Goal: Information Seeking & Learning: Learn about a topic

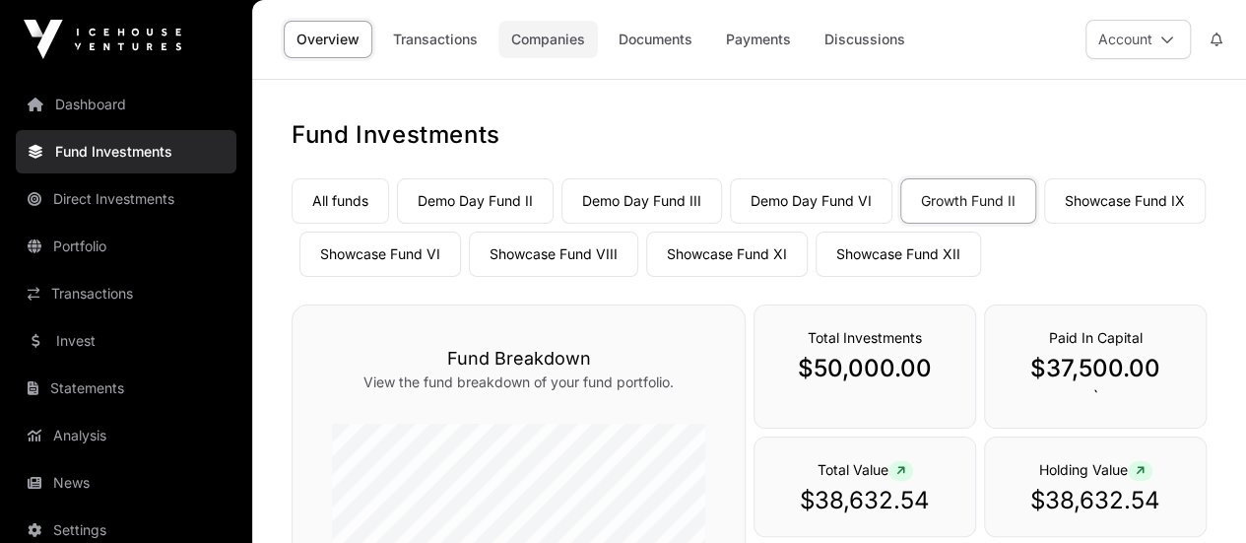
click at [543, 40] on link "Companies" at bounding box center [547, 39] width 99 height 37
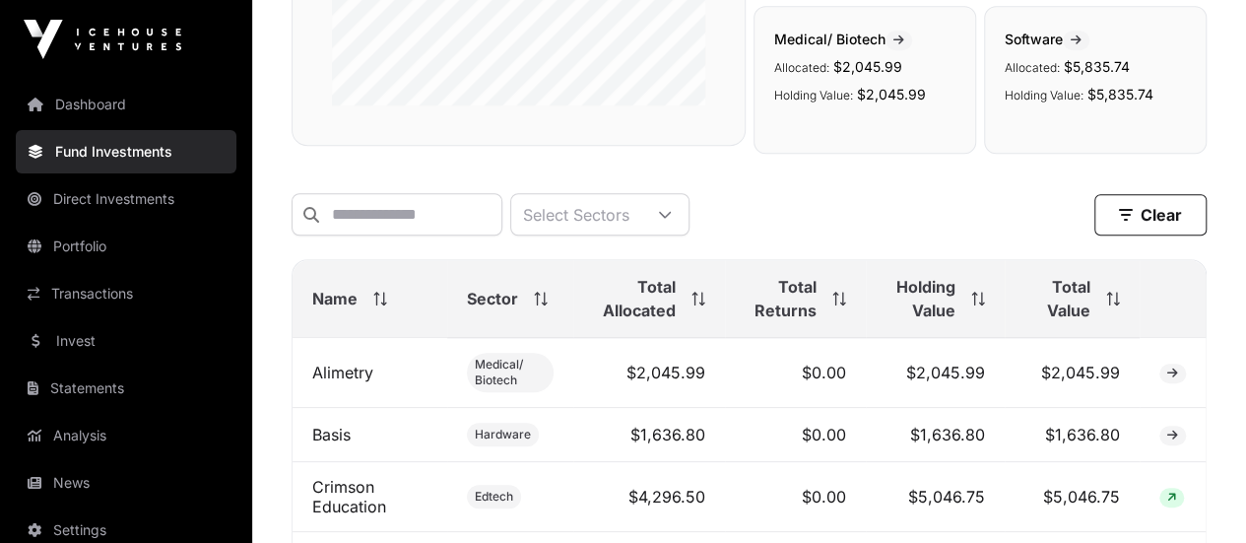
scroll to position [623, 0]
click at [341, 444] on link "Basis" at bounding box center [331, 435] width 38 height 20
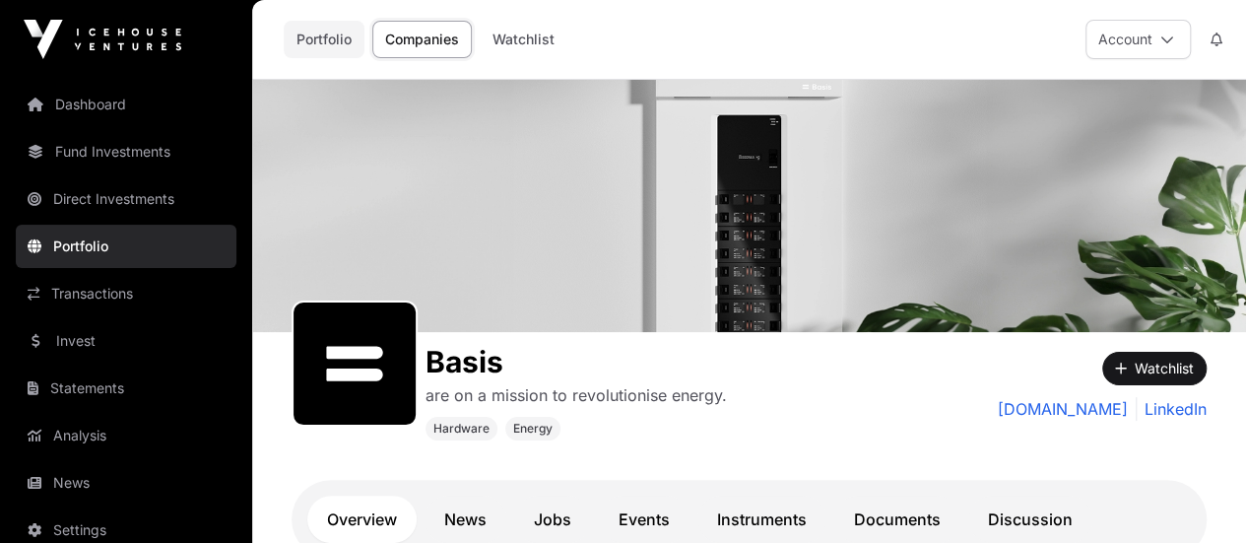
click at [326, 35] on link "Portfolio" at bounding box center [324, 39] width 81 height 37
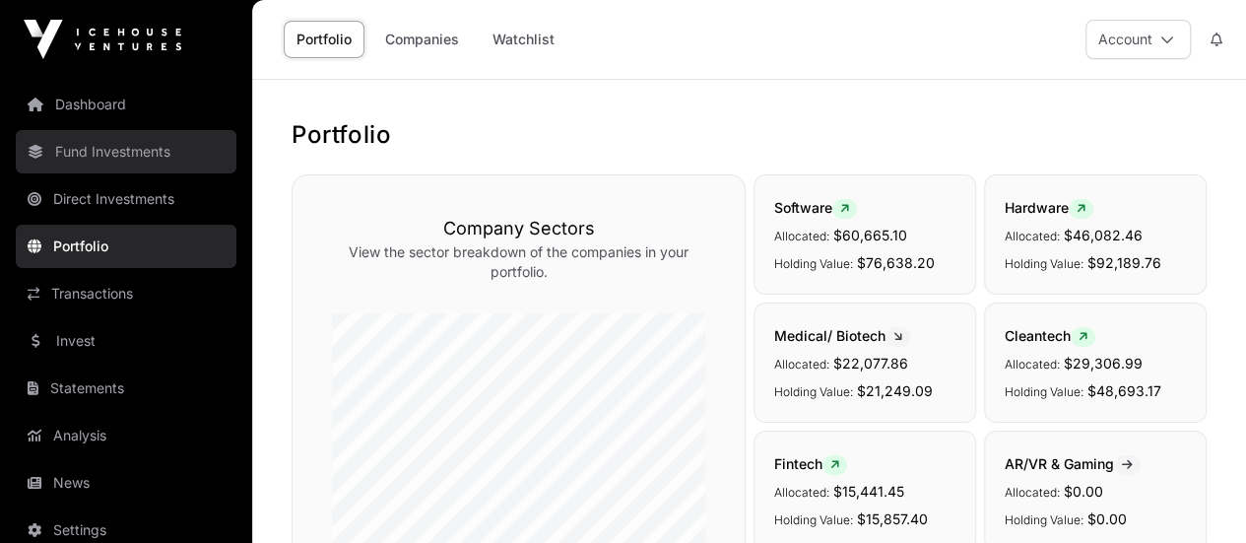
click at [110, 149] on link "Fund Investments" at bounding box center [126, 151] width 221 height 43
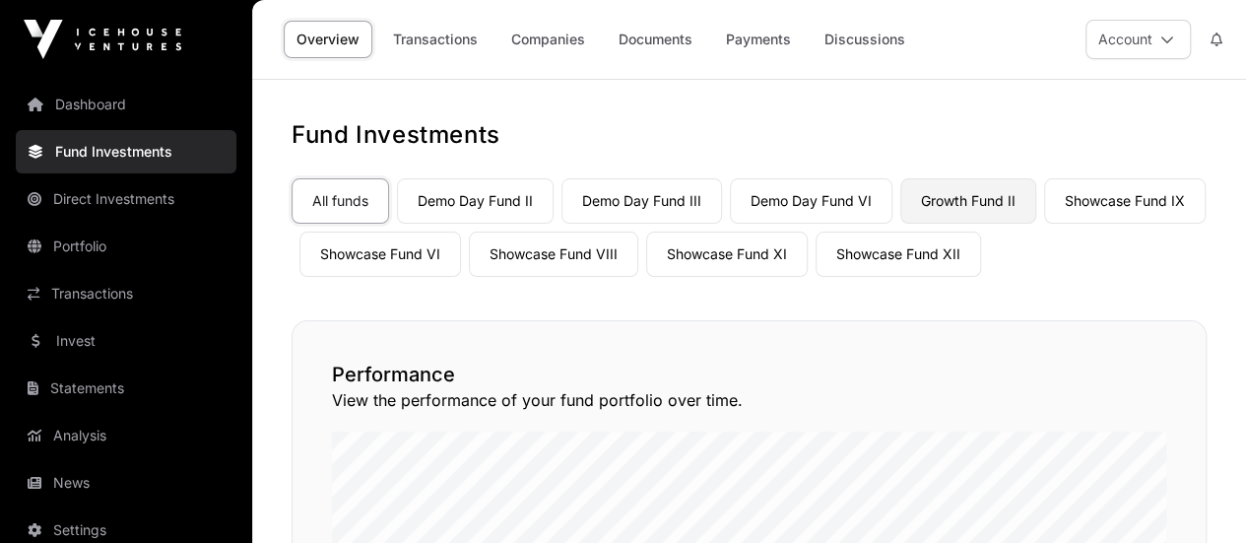
click at [987, 198] on link "Growth Fund II" at bounding box center [968, 200] width 136 height 45
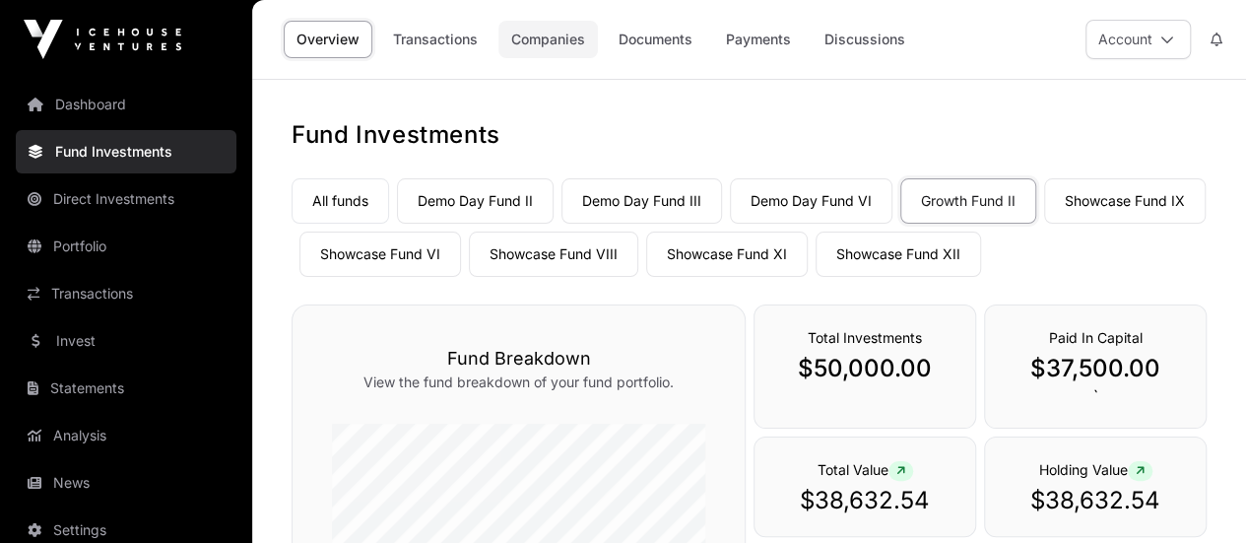
click at [551, 34] on link "Companies" at bounding box center [547, 39] width 99 height 37
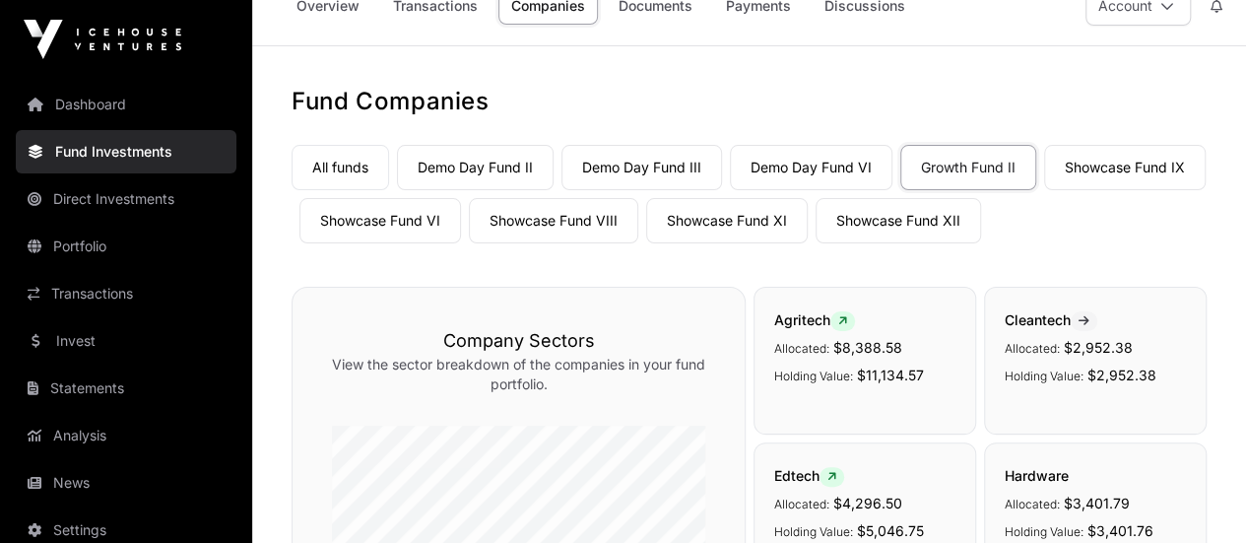
scroll to position [33, 0]
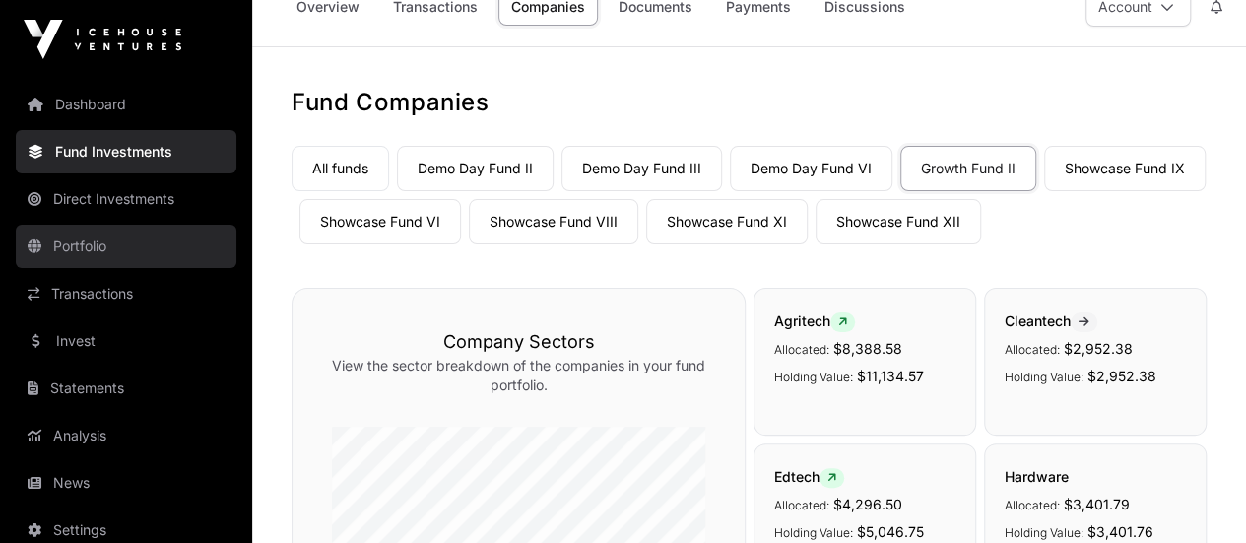
click at [79, 245] on link "Portfolio" at bounding box center [126, 246] width 221 height 43
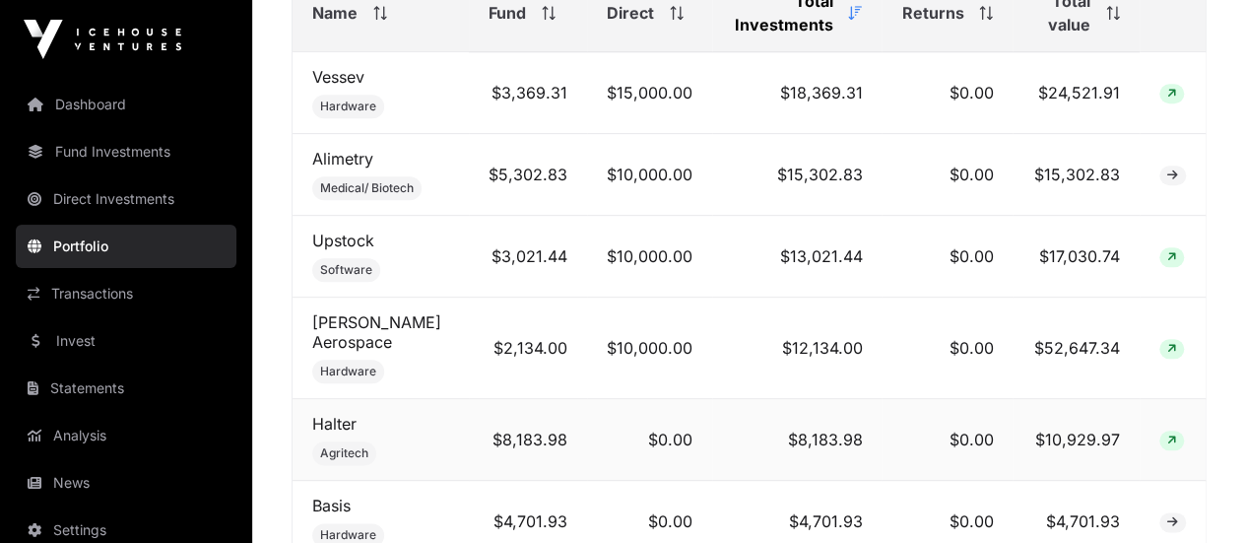
scroll to position [910, 0]
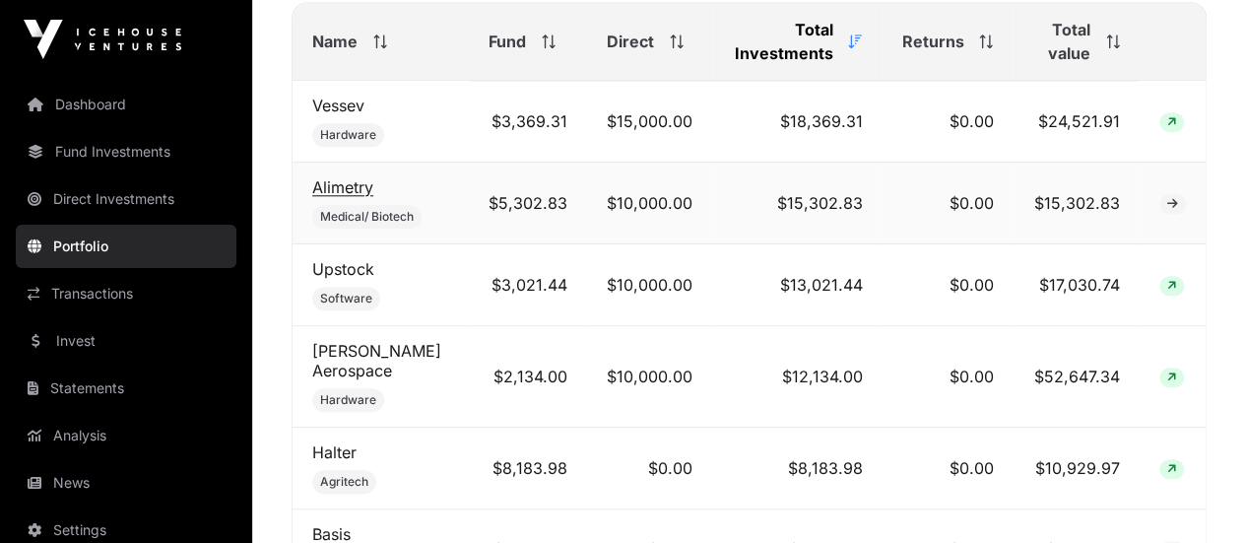
click at [354, 192] on link "Alimetry" at bounding box center [342, 187] width 61 height 20
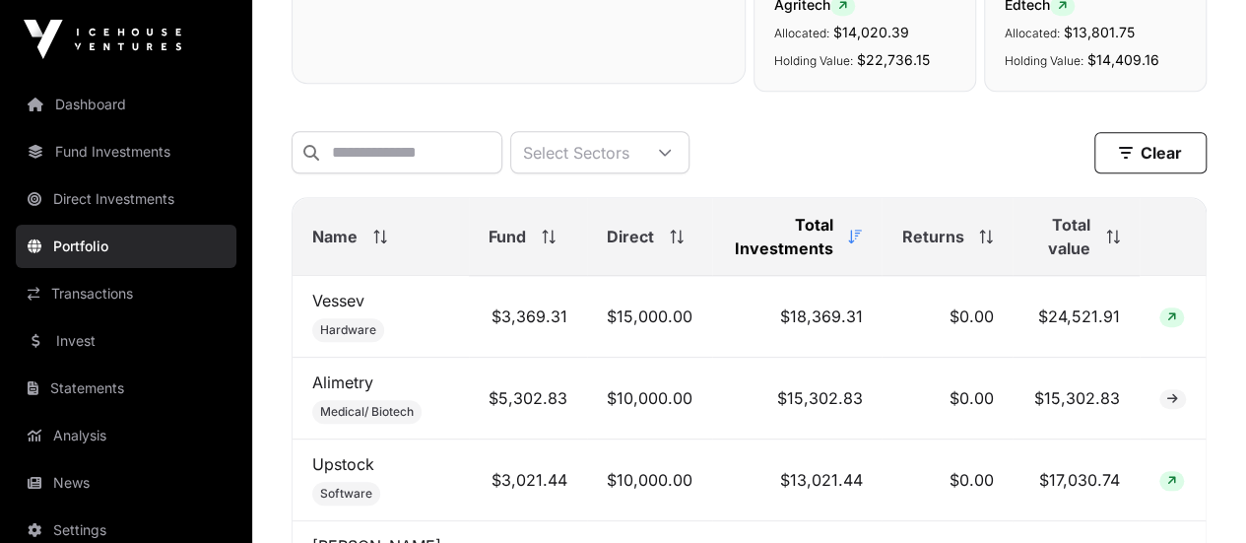
scroll to position [713, 0]
click at [345, 310] on link "Vessev" at bounding box center [338, 303] width 52 height 20
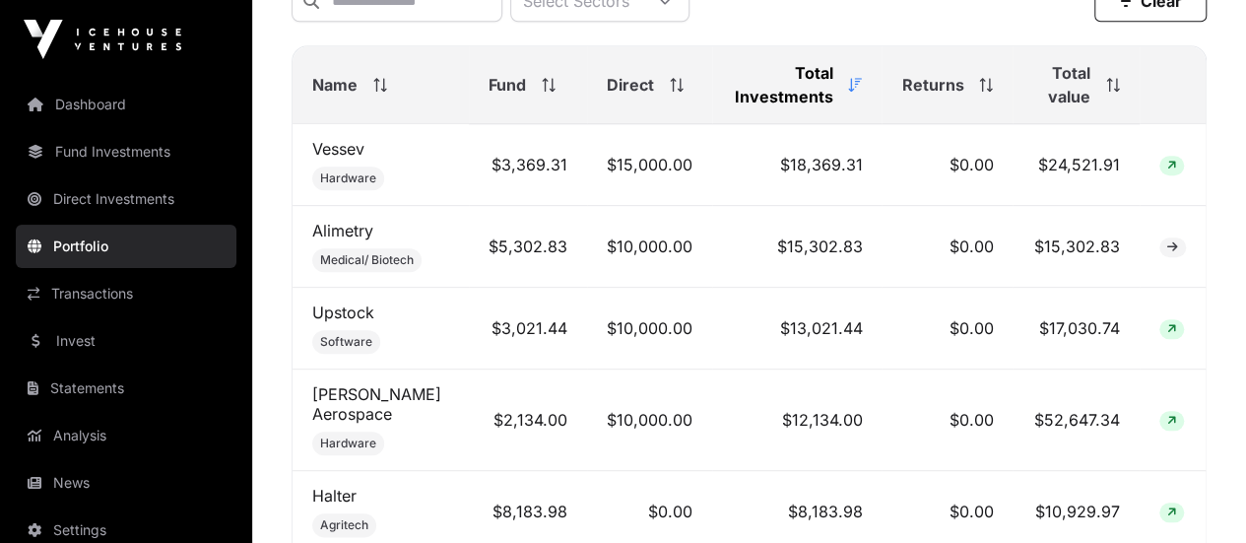
scroll to position [910, 0]
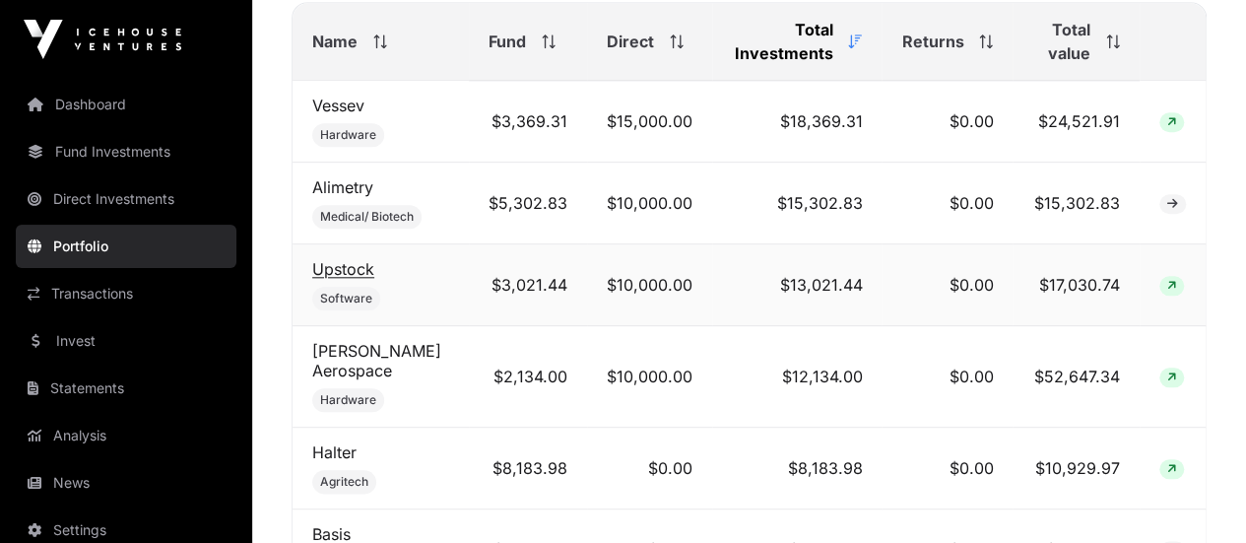
click at [359, 275] on link "Upstock" at bounding box center [343, 269] width 62 height 20
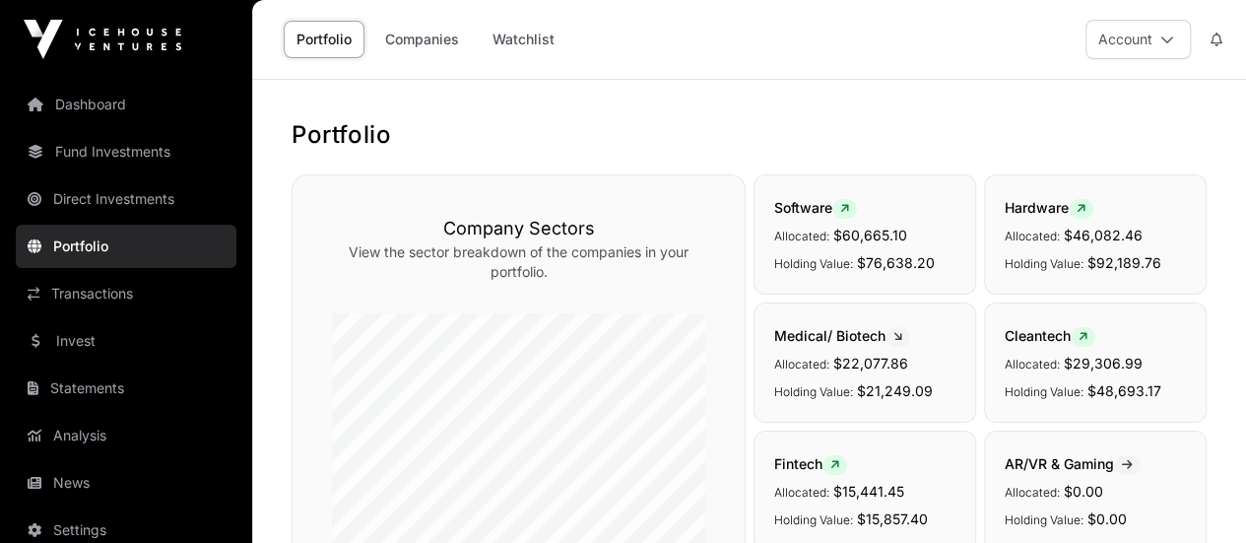
scroll to position [910, 0]
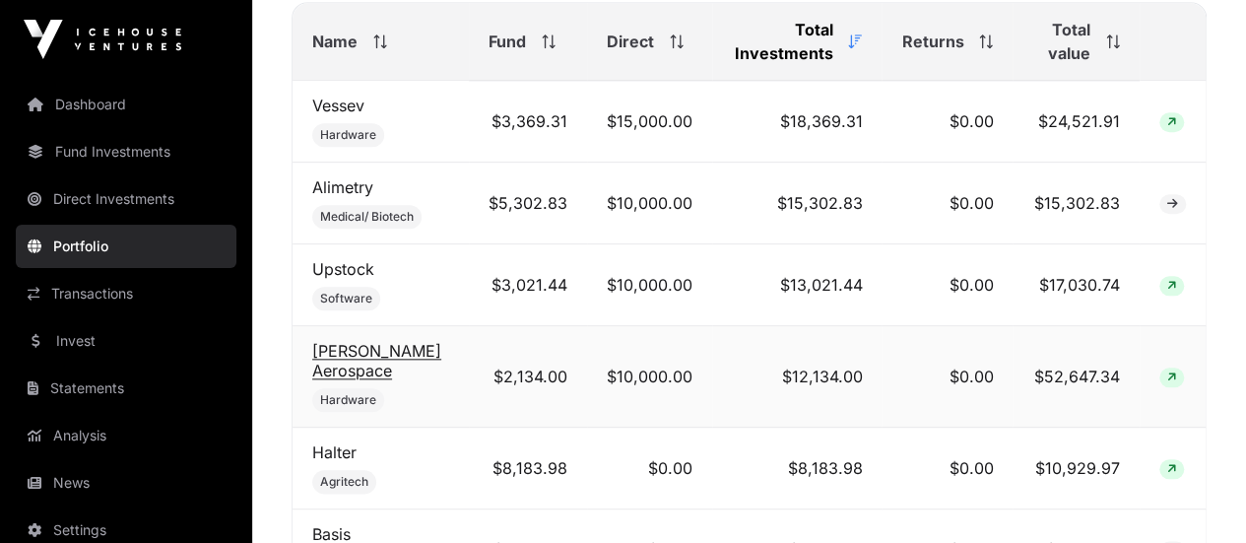
click at [361, 354] on link "[PERSON_NAME] Aerospace" at bounding box center [376, 360] width 129 height 39
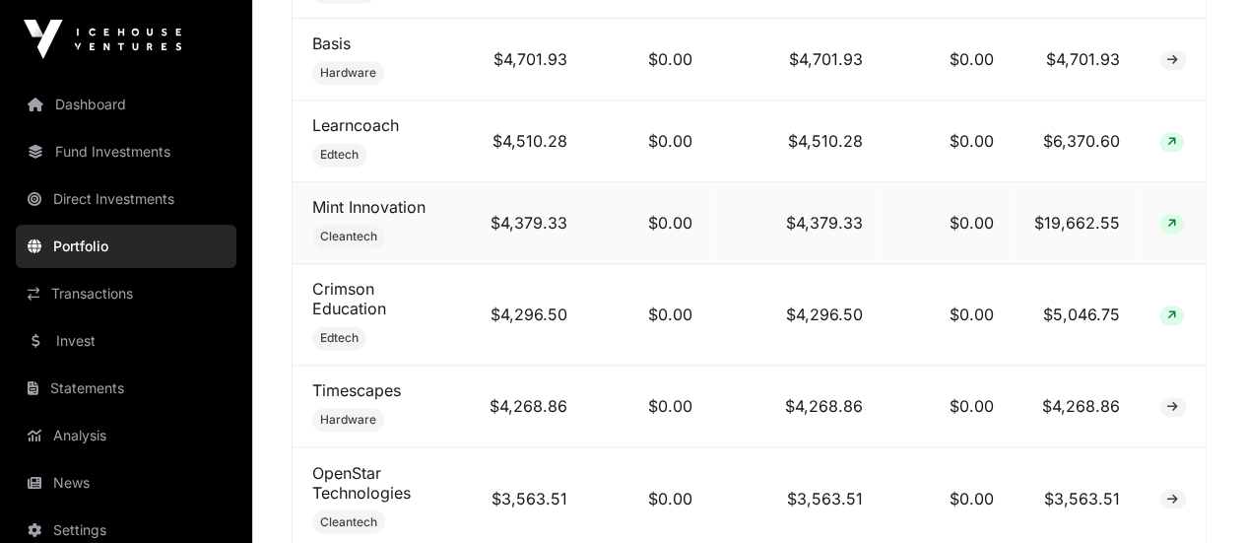
scroll to position [1403, 0]
click at [370, 195] on link "Mint Innovation" at bounding box center [368, 205] width 113 height 20
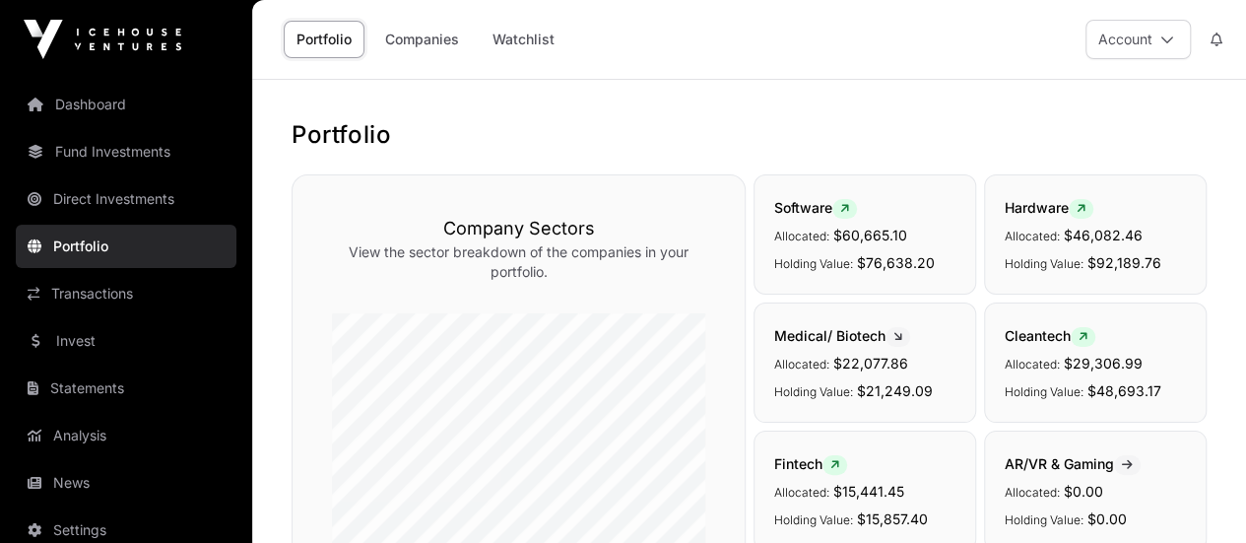
scroll to position [1403, 0]
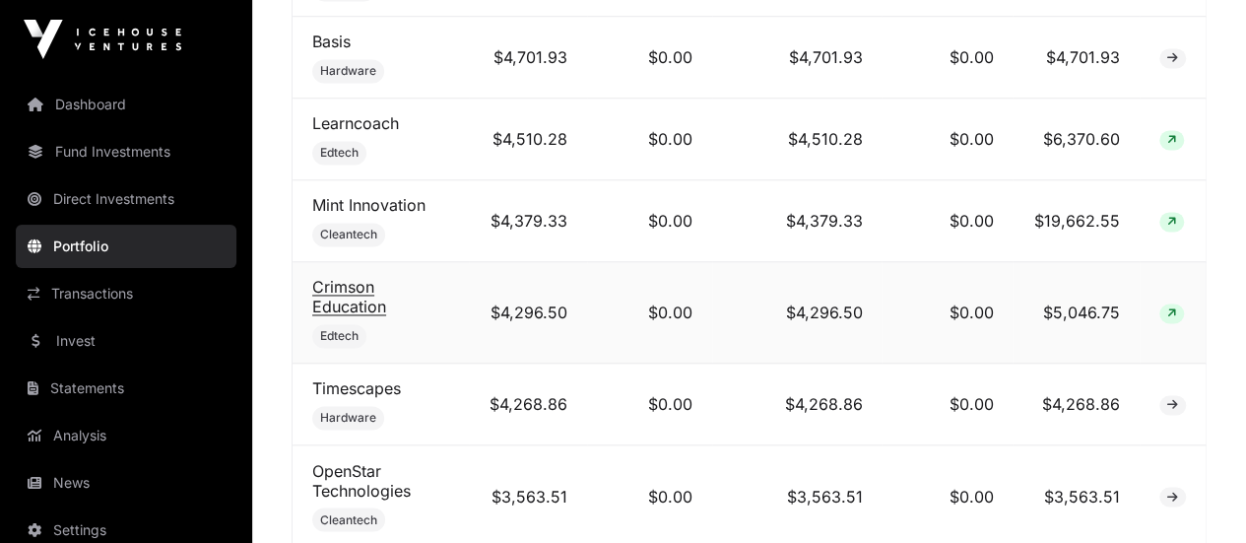
click at [346, 277] on link "Crimson Education" at bounding box center [349, 296] width 74 height 39
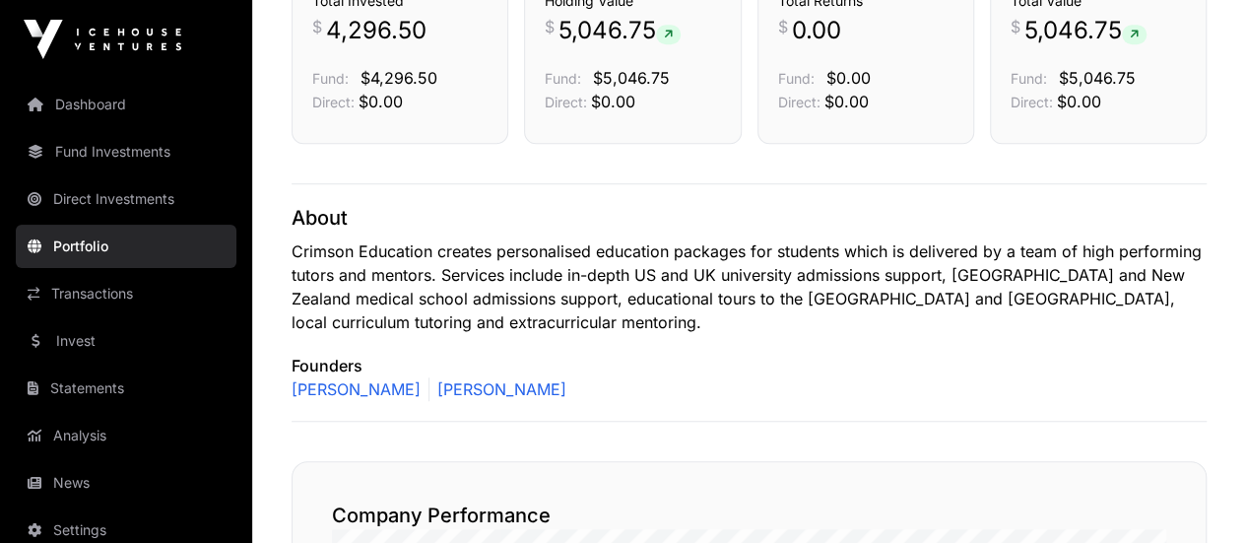
scroll to position [492, 0]
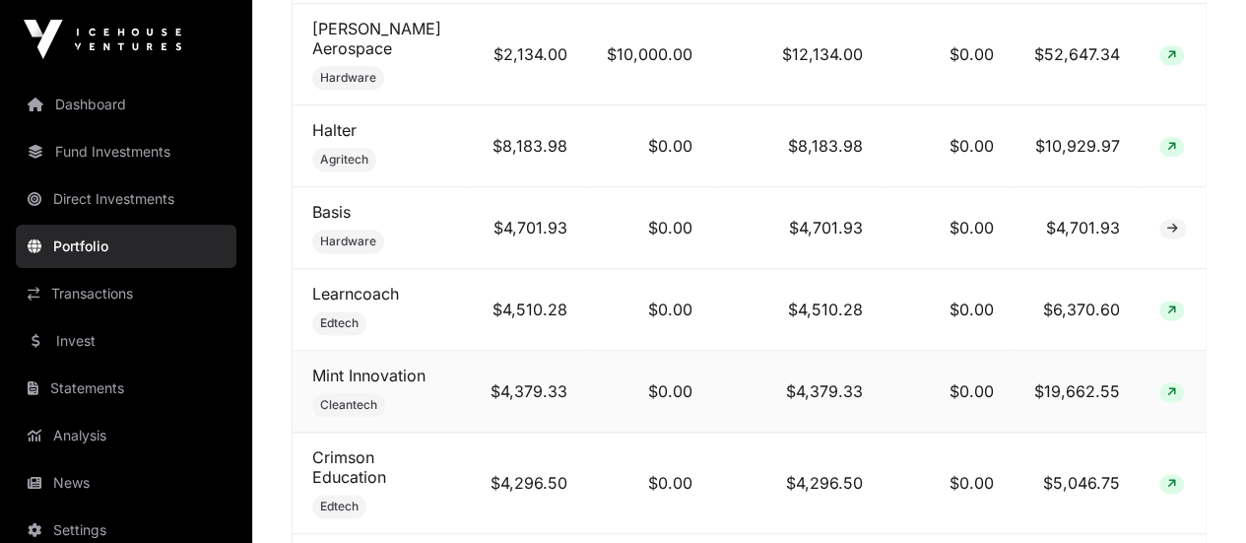
scroll to position [1206, 0]
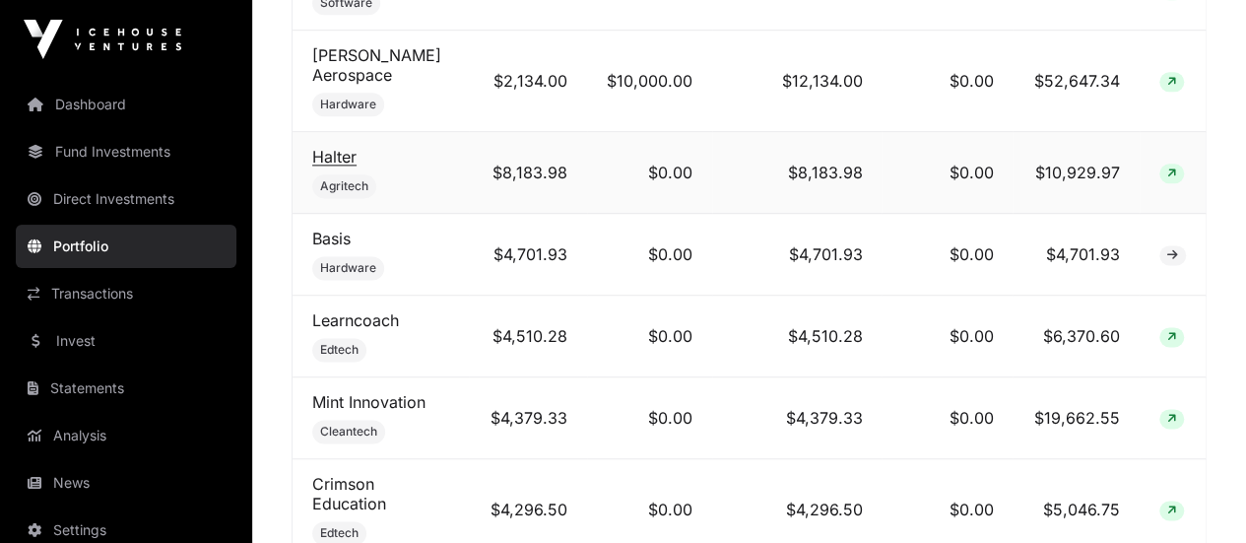
click at [335, 147] on link "Halter" at bounding box center [334, 157] width 44 height 20
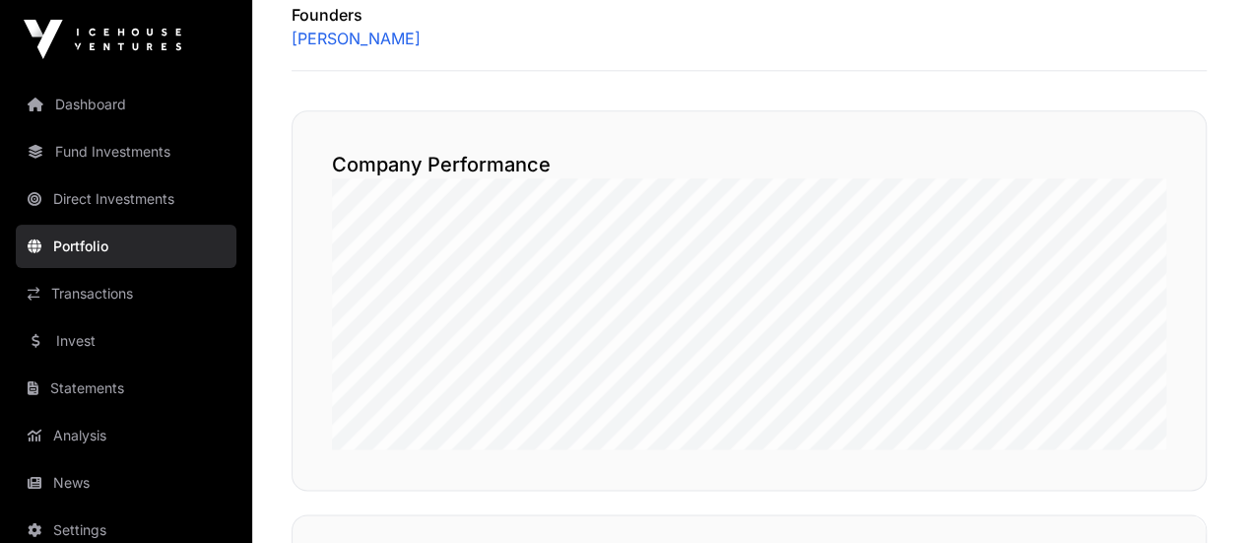
scroll to position [1083, 0]
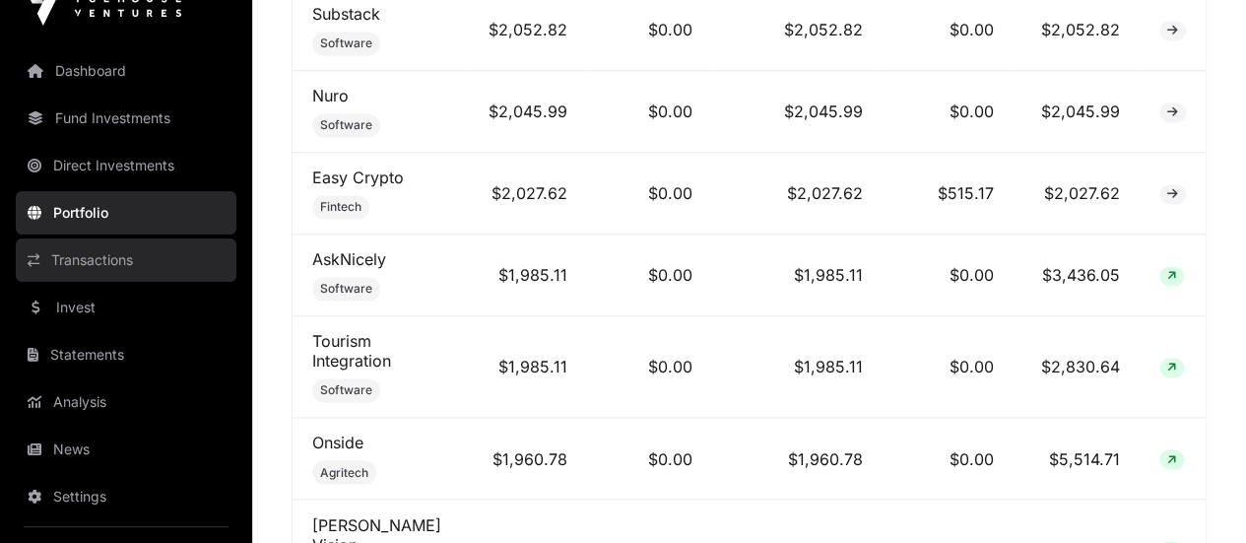
scroll to position [51, 0]
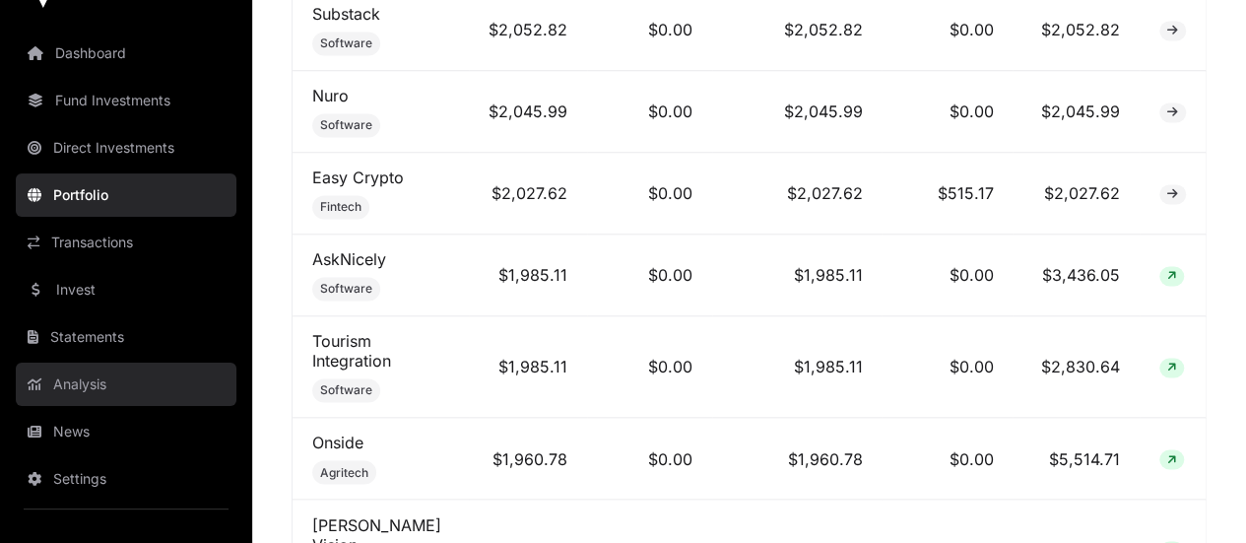
click at [88, 380] on link "Analysis" at bounding box center [126, 383] width 221 height 43
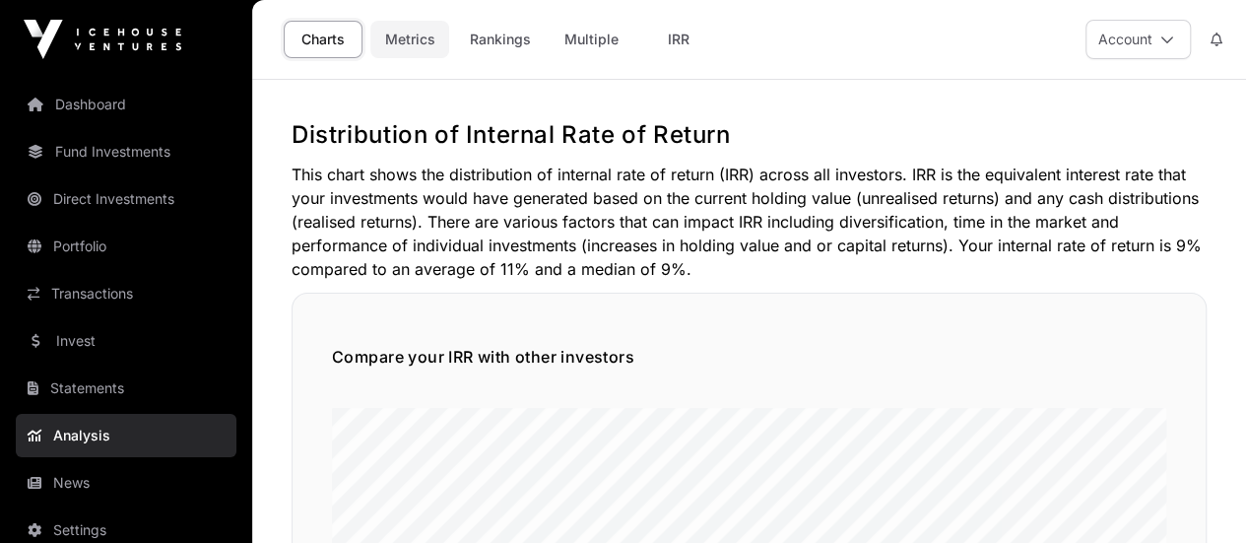
click at [404, 38] on link "Metrics" at bounding box center [409, 39] width 79 height 37
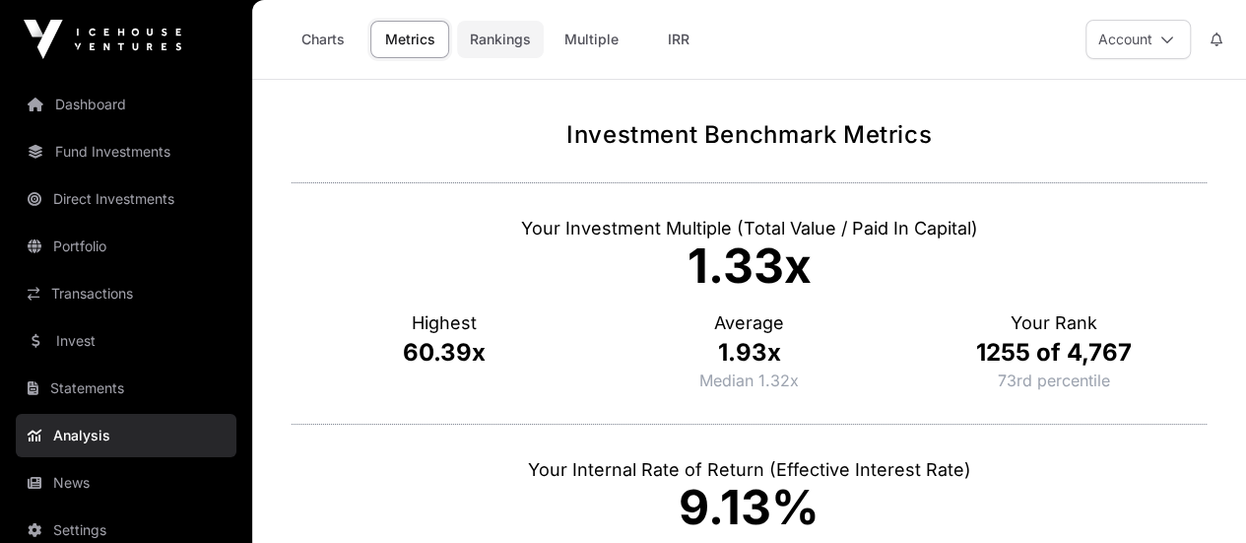
click at [490, 36] on link "Rankings" at bounding box center [500, 39] width 87 height 37
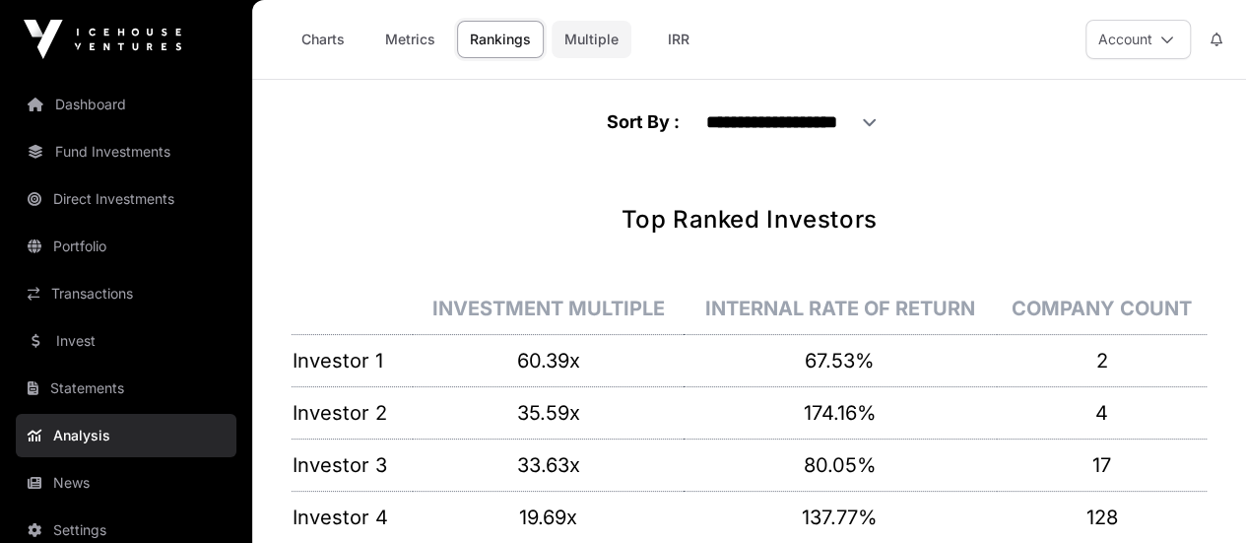
click at [591, 36] on link "Multiple" at bounding box center [592, 39] width 80 height 37
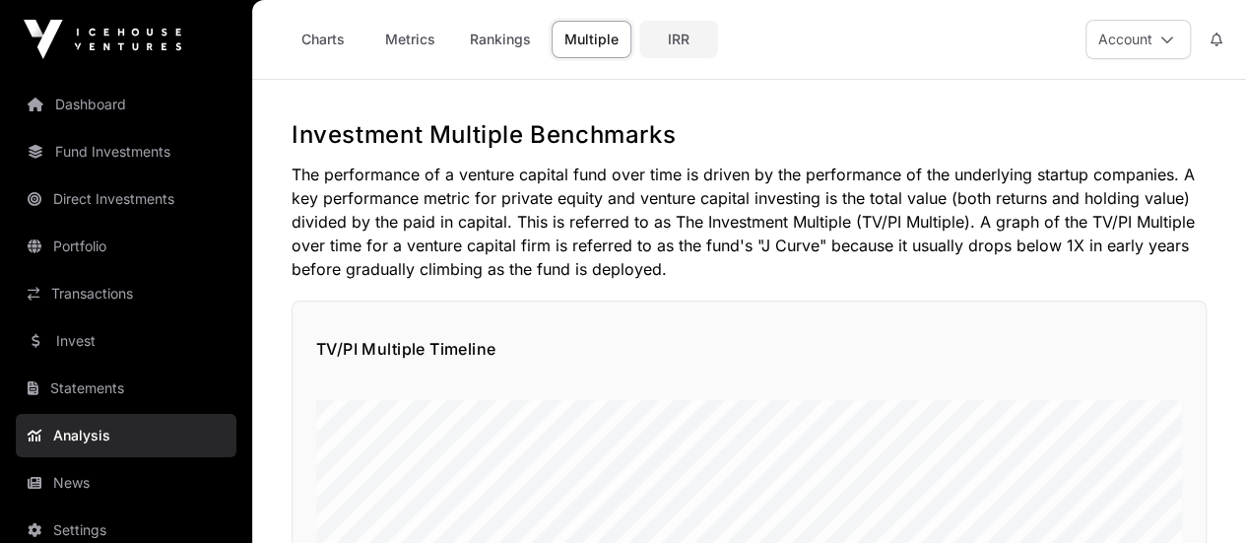
click at [680, 34] on link "IRR" at bounding box center [678, 39] width 79 height 37
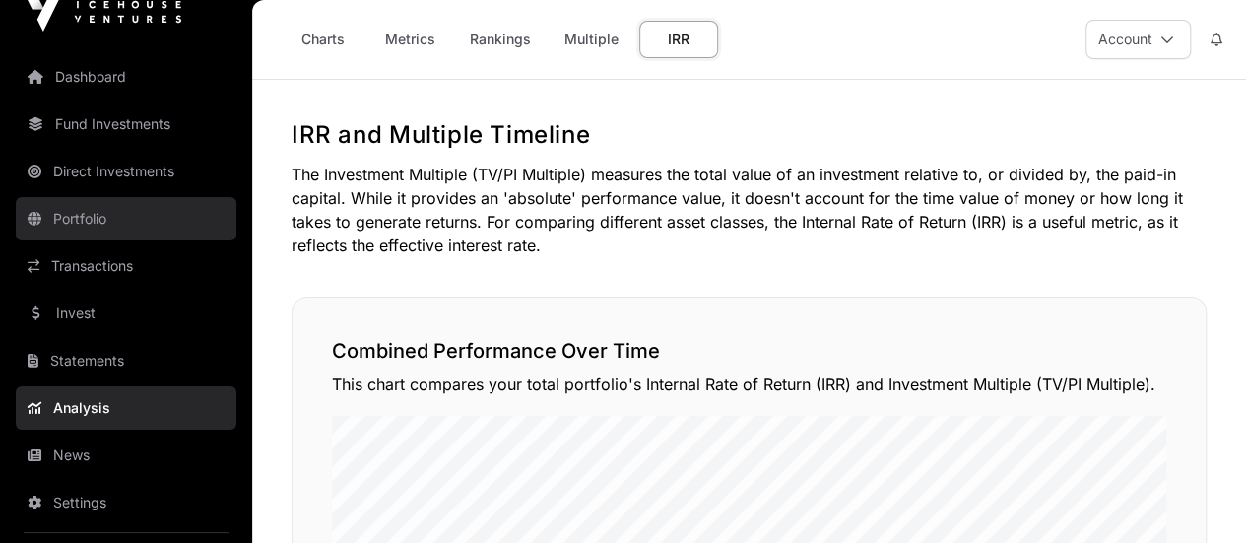
scroll to position [51, 0]
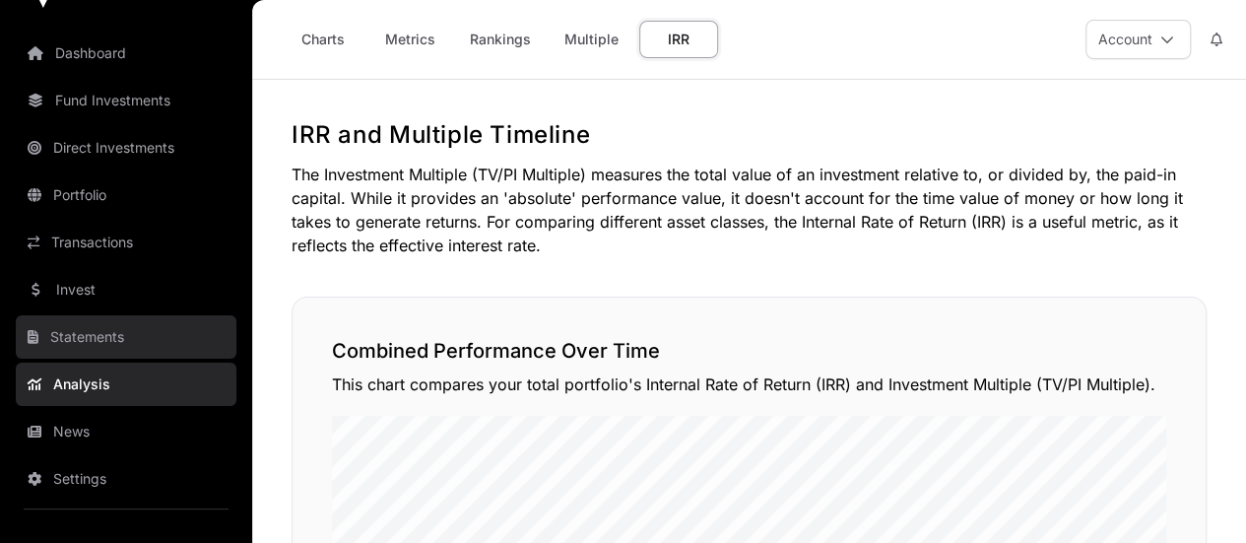
click at [93, 332] on link "Statements" at bounding box center [126, 336] width 221 height 43
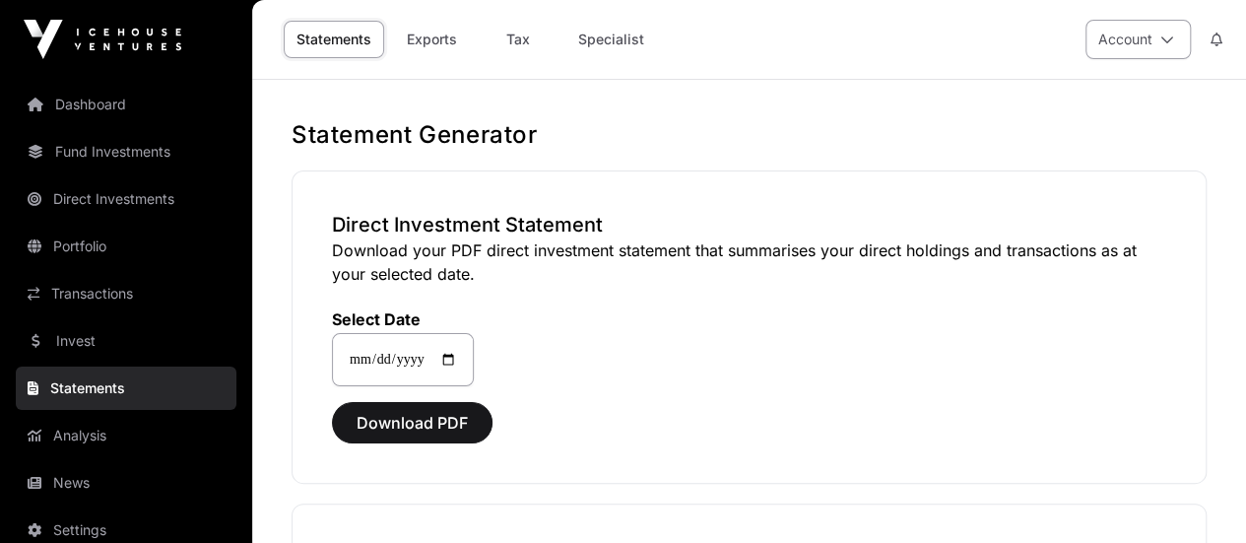
click at [1175, 36] on button "Account" at bounding box center [1137, 39] width 105 height 39
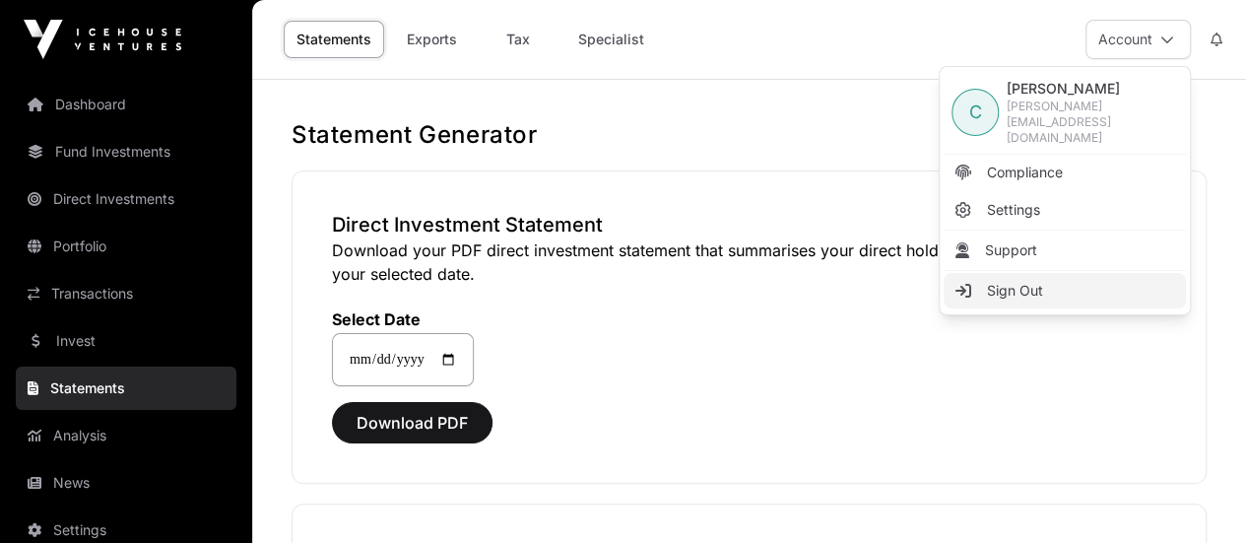
click at [1007, 281] on span "Sign Out" at bounding box center [1015, 291] width 56 height 20
